Goal: Book appointment/travel/reservation

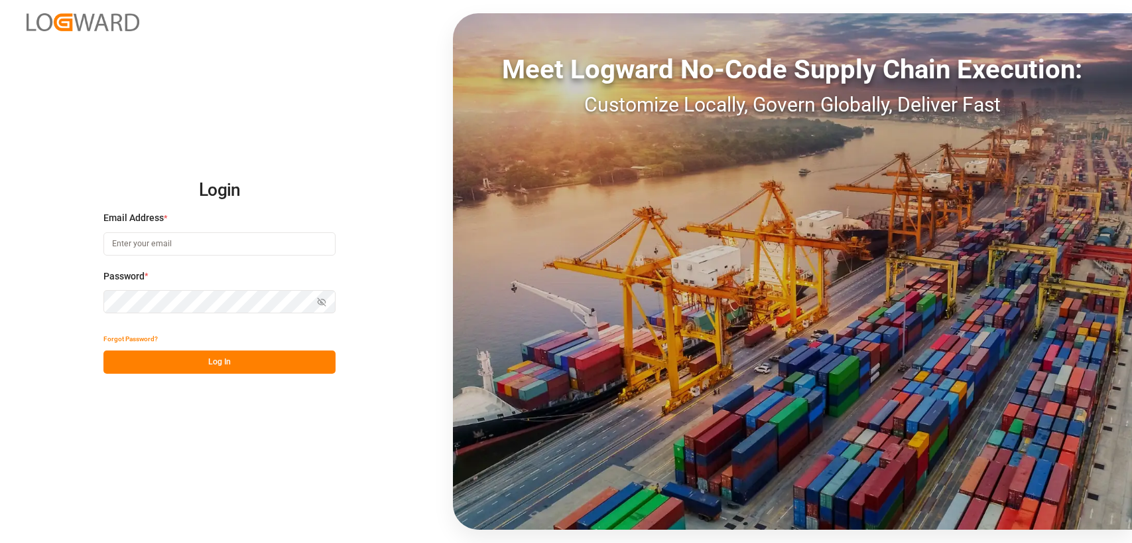
type input "[PERSON_NAME][EMAIL_ADDRESS][DOMAIN_NAME]"
click at [220, 357] on button "Log In" at bounding box center [219, 361] width 232 height 23
type input "[PERSON_NAME][EMAIL_ADDRESS][DOMAIN_NAME]"
click at [221, 338] on div "Forgot Password?" at bounding box center [219, 338] width 232 height 23
click at [164, 354] on button "Log In" at bounding box center [219, 361] width 232 height 23
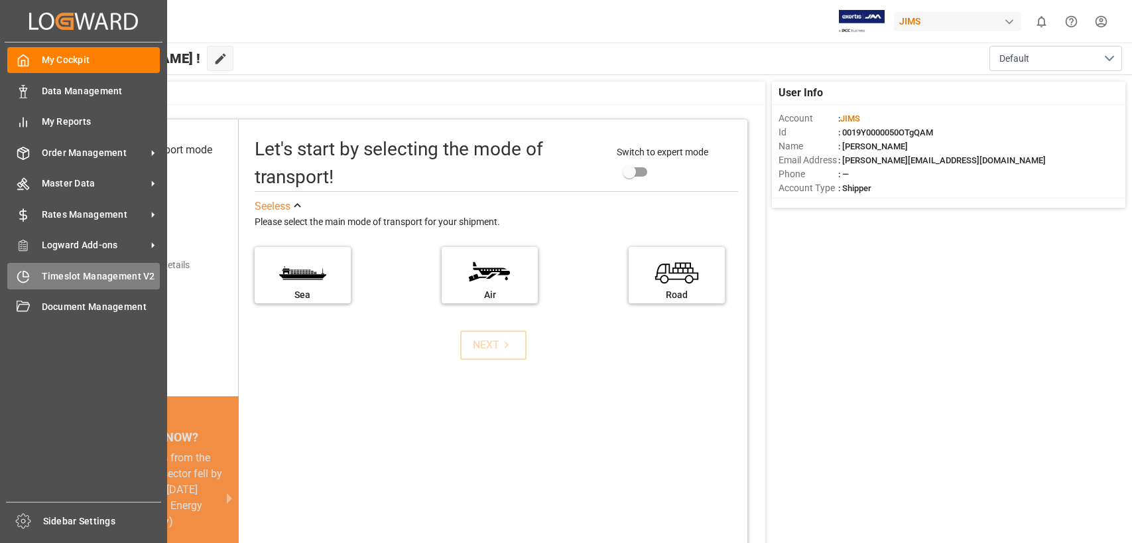
click at [51, 271] on span "Timeslot Management V2" at bounding box center [101, 276] width 119 height 14
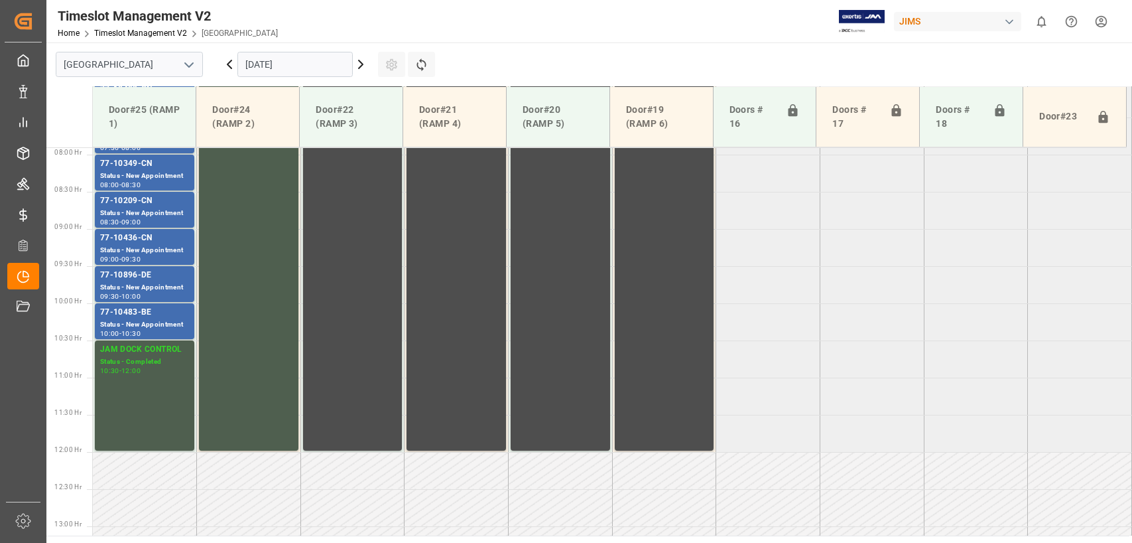
scroll to position [600, 0]
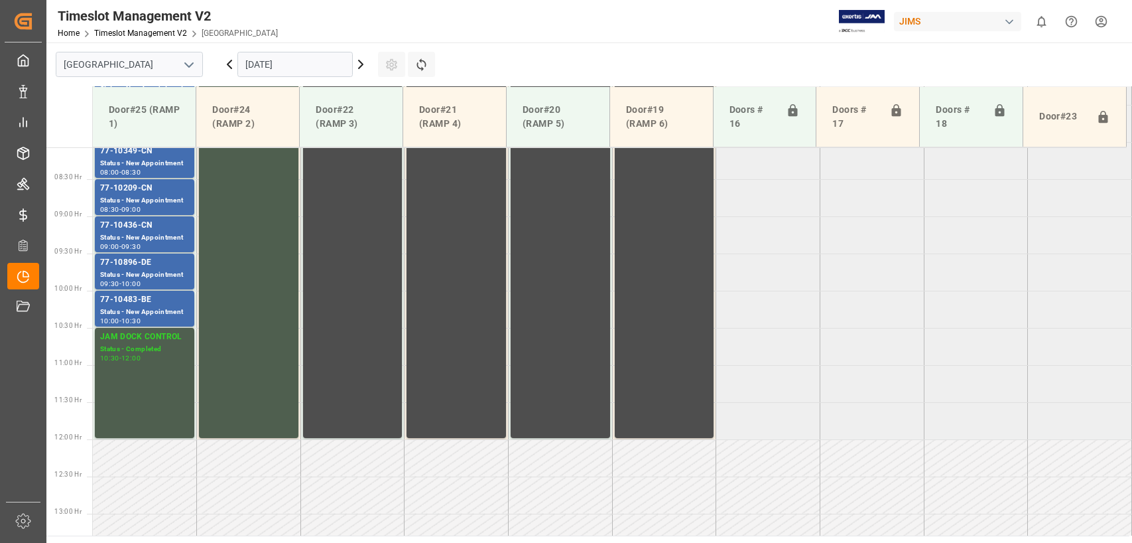
click at [316, 64] on input "14.10.2025" at bounding box center [294, 64] width 115 height 25
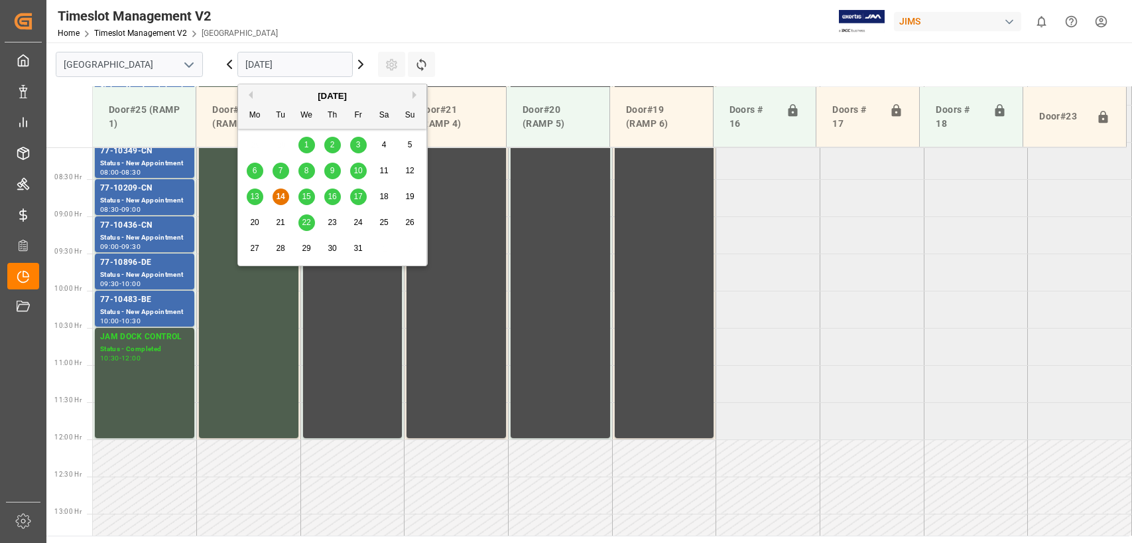
click at [308, 194] on span "15" at bounding box center [306, 196] width 9 height 9
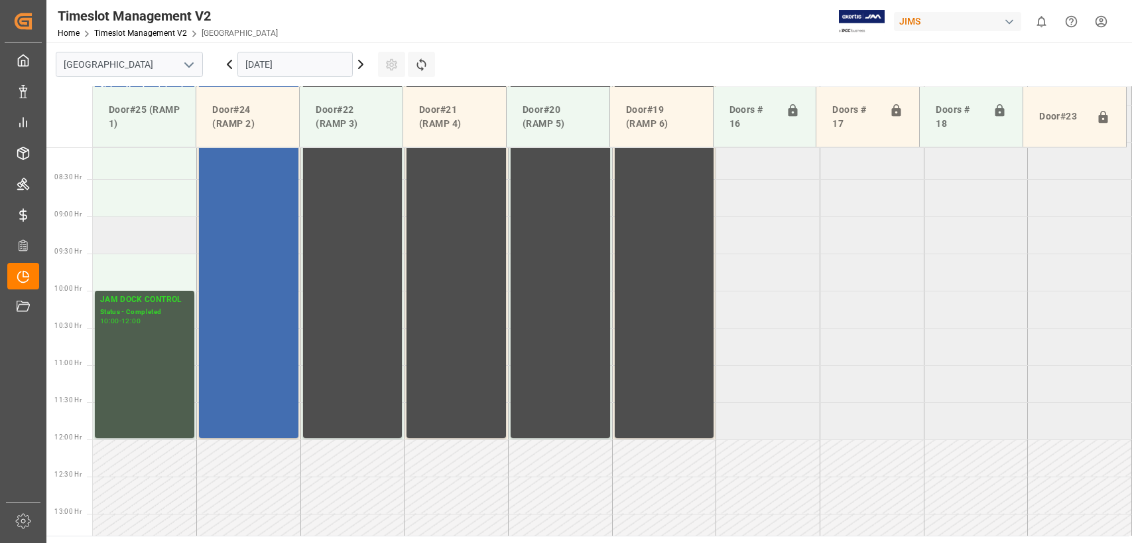
click at [130, 230] on td at bounding box center [145, 234] width 104 height 37
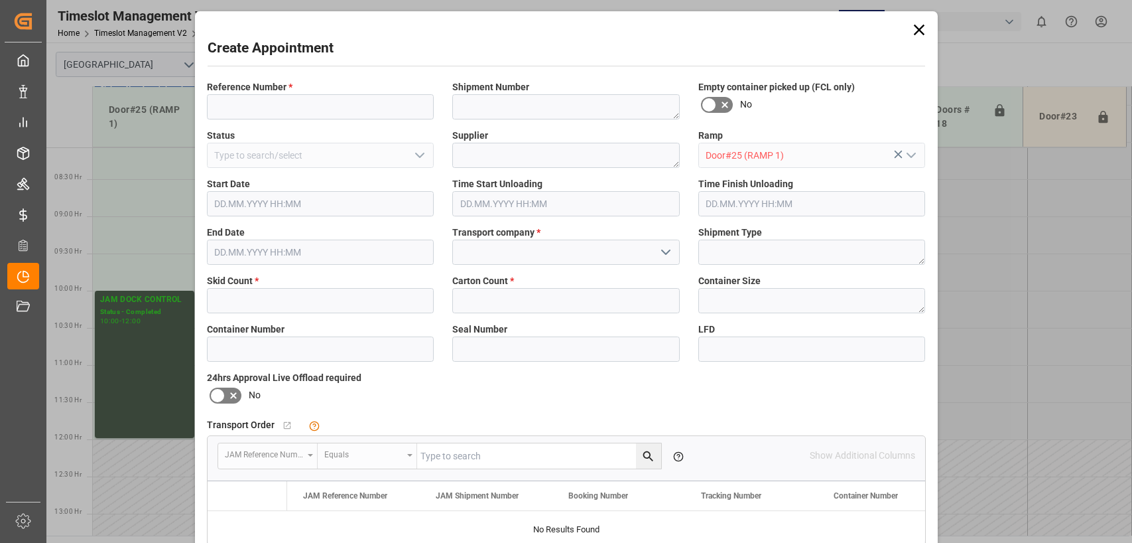
type input "15.10.2025 09:00"
type input "15.10.2025 09:30"
click at [263, 111] on input at bounding box center [321, 106] width 228 height 25
type input "77-11369-us"
click at [480, 157] on textarea at bounding box center [566, 155] width 228 height 25
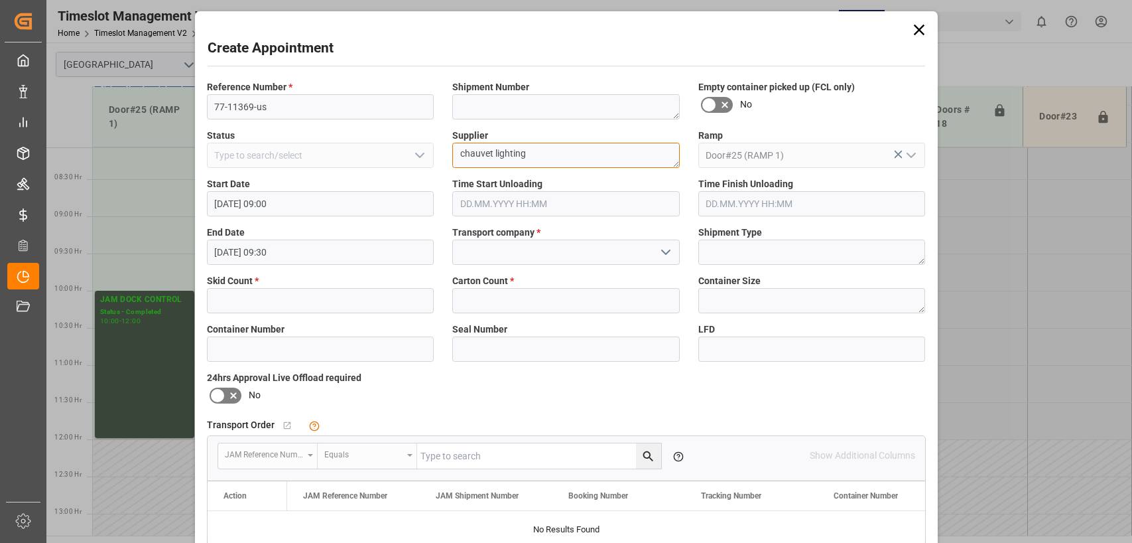
type textarea "chauvet lighting"
click at [485, 247] on input at bounding box center [566, 251] width 228 height 25
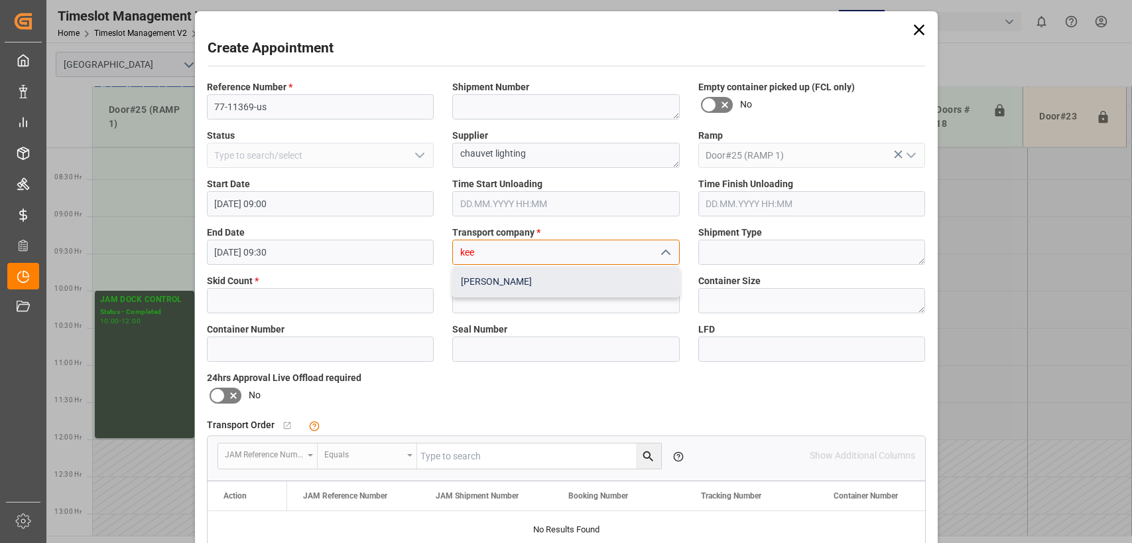
click at [460, 281] on div "KEENA" at bounding box center [566, 282] width 226 height 30
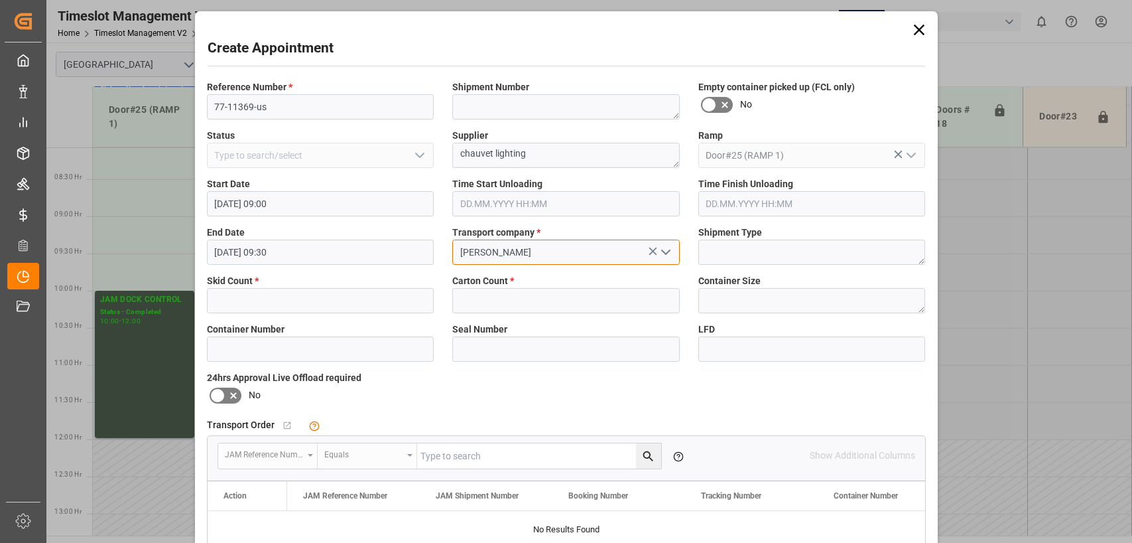
type input "KEENA"
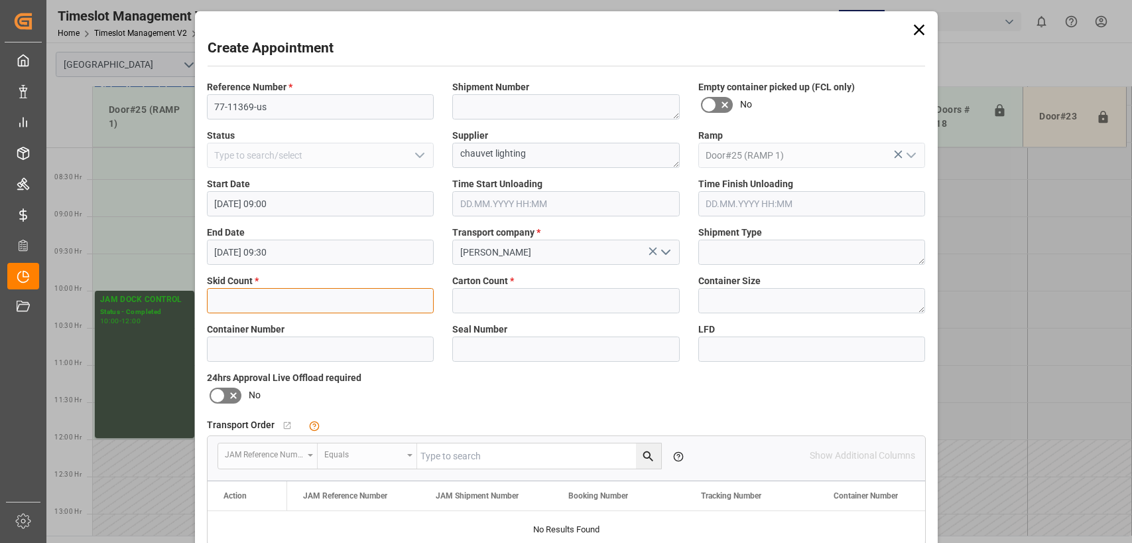
click at [329, 298] on input "text" at bounding box center [321, 300] width 228 height 25
type input "3"
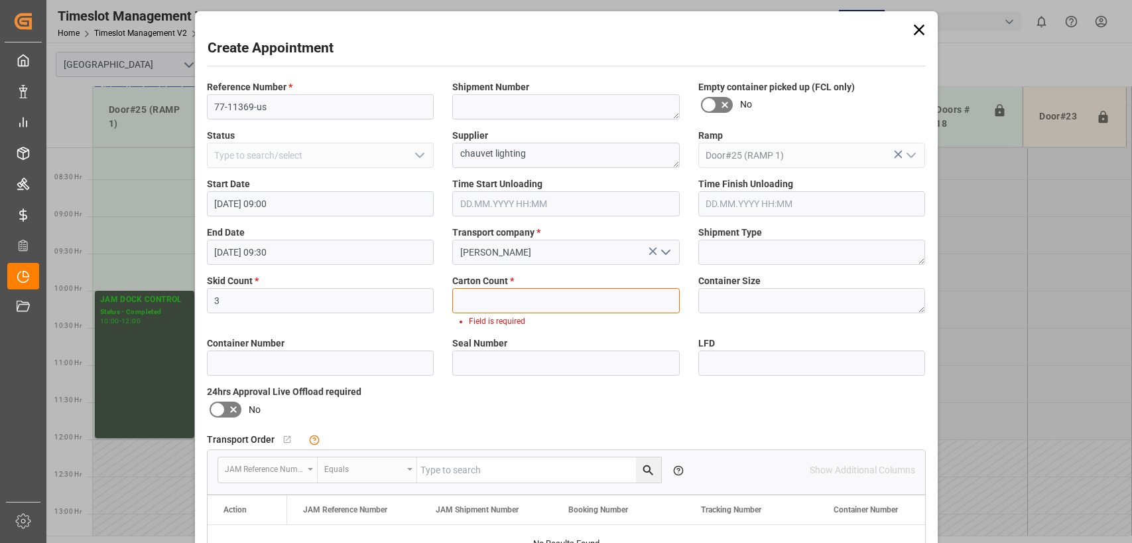
click at [478, 299] on input "text" at bounding box center [566, 300] width 228 height 25
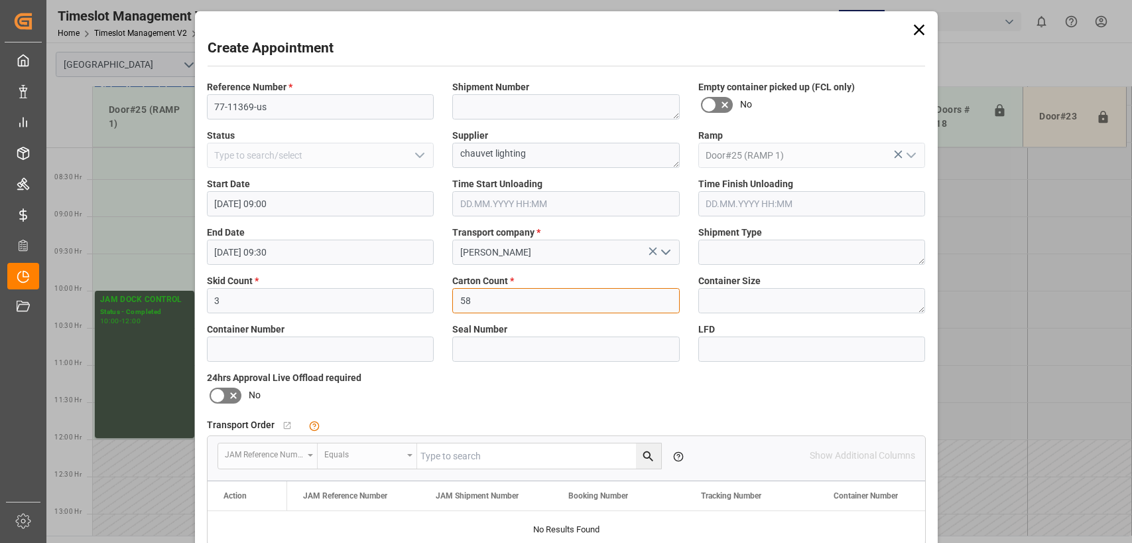
type input "58"
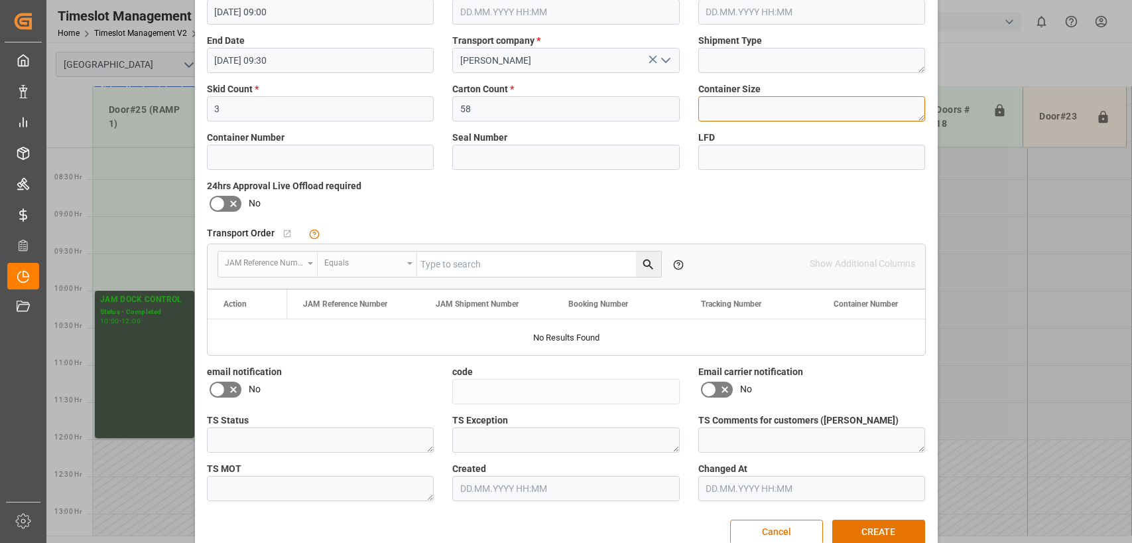
scroll to position [199, 0]
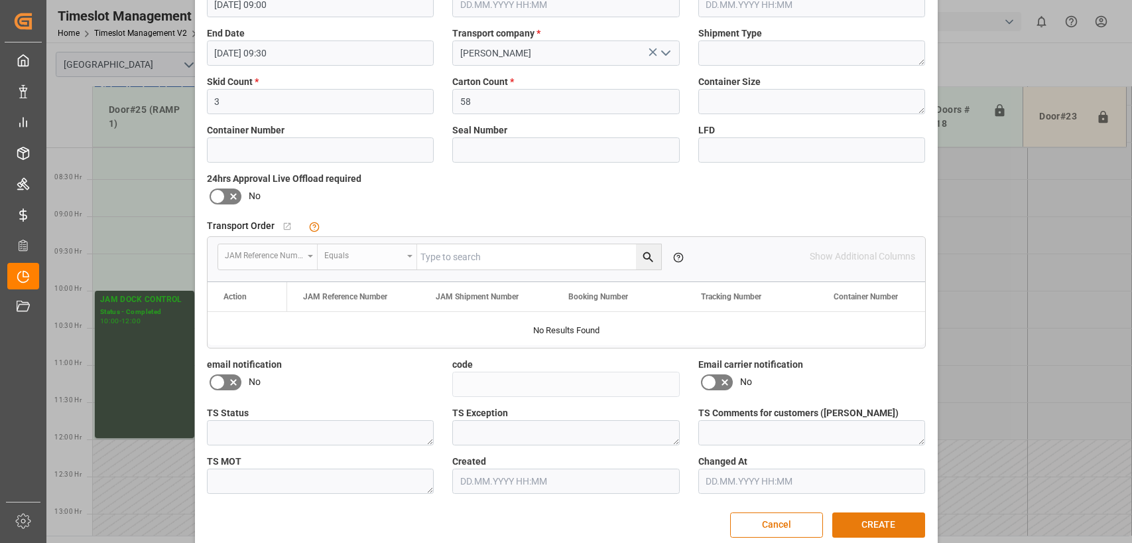
click at [874, 527] on button "CREATE" at bounding box center [879, 524] width 93 height 25
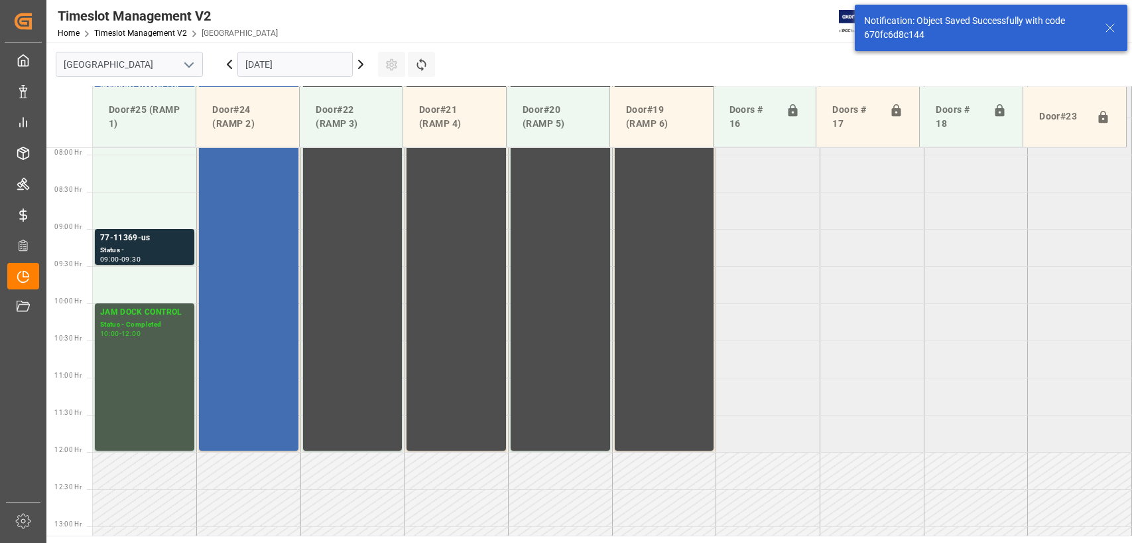
scroll to position [600, 0]
